Goal: Task Accomplishment & Management: Use online tool/utility

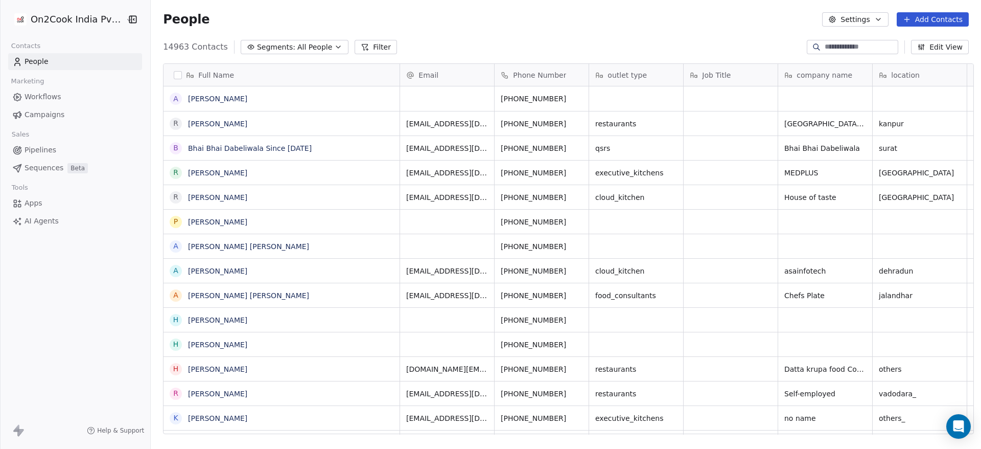
click at [174, 72] on button "button" at bounding box center [178, 75] width 8 height 8
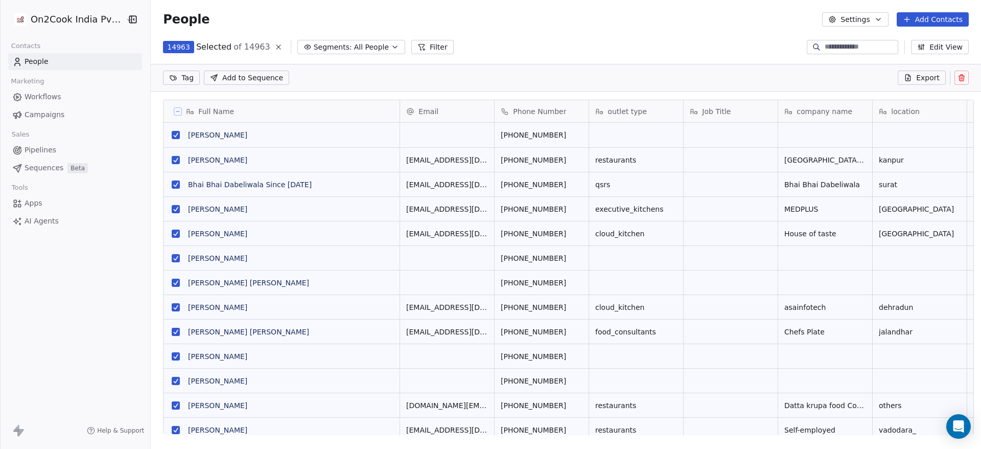
scroll to position [347, 823]
click at [921, 80] on span "Export" at bounding box center [927, 78] width 23 height 10
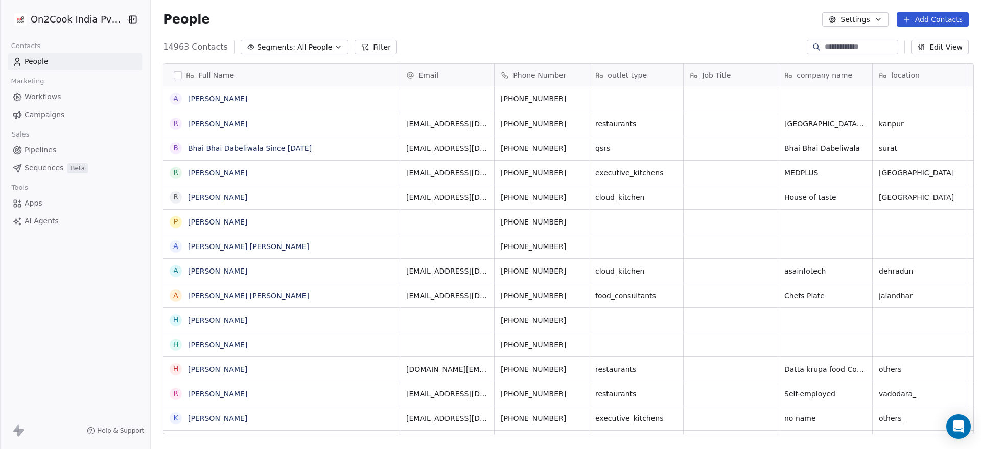
scroll to position [383, 823]
click at [463, 30] on div "People Settings Add Contacts" at bounding box center [566, 19] width 830 height 39
